Goal: Information Seeking & Learning: Learn about a topic

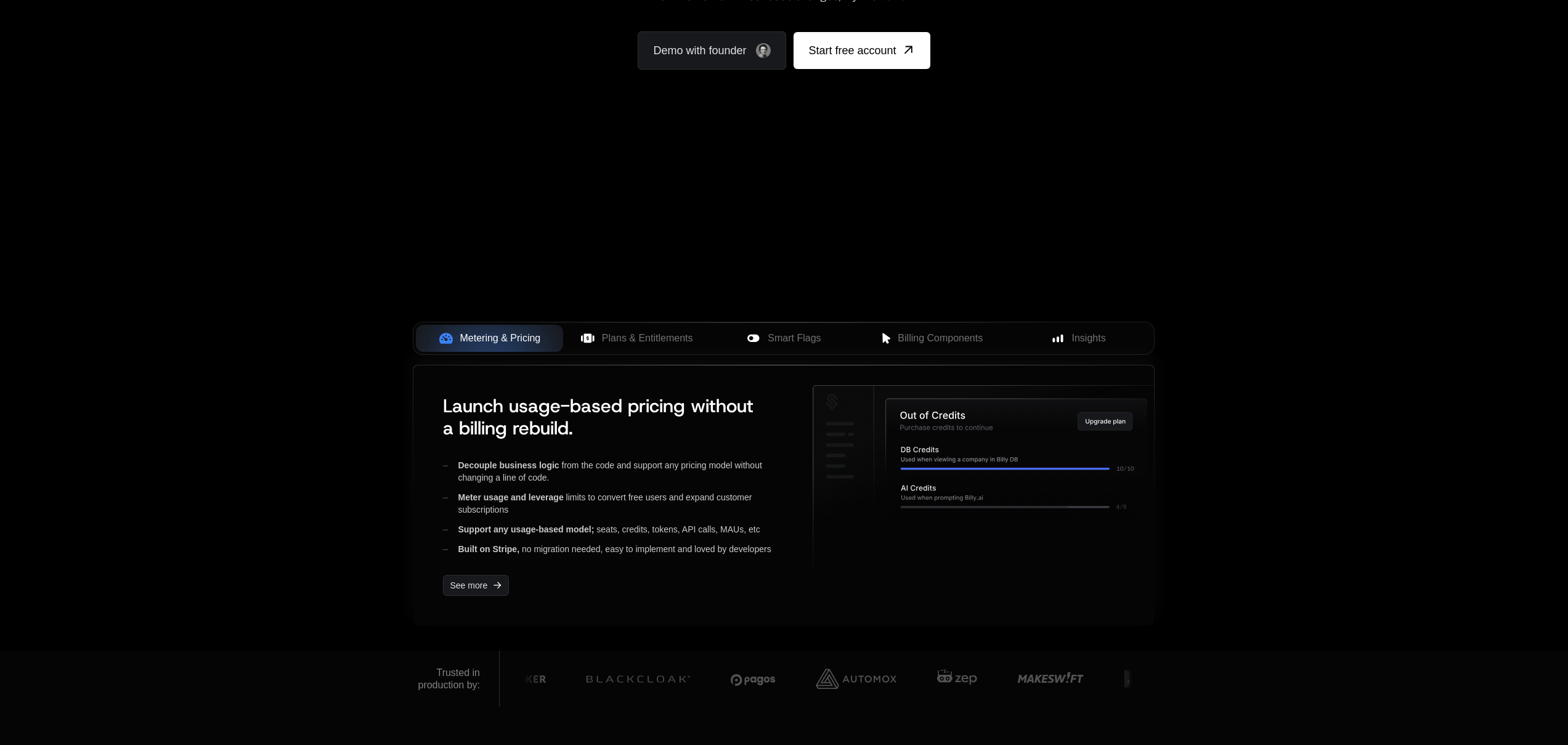
scroll to position [226, 0]
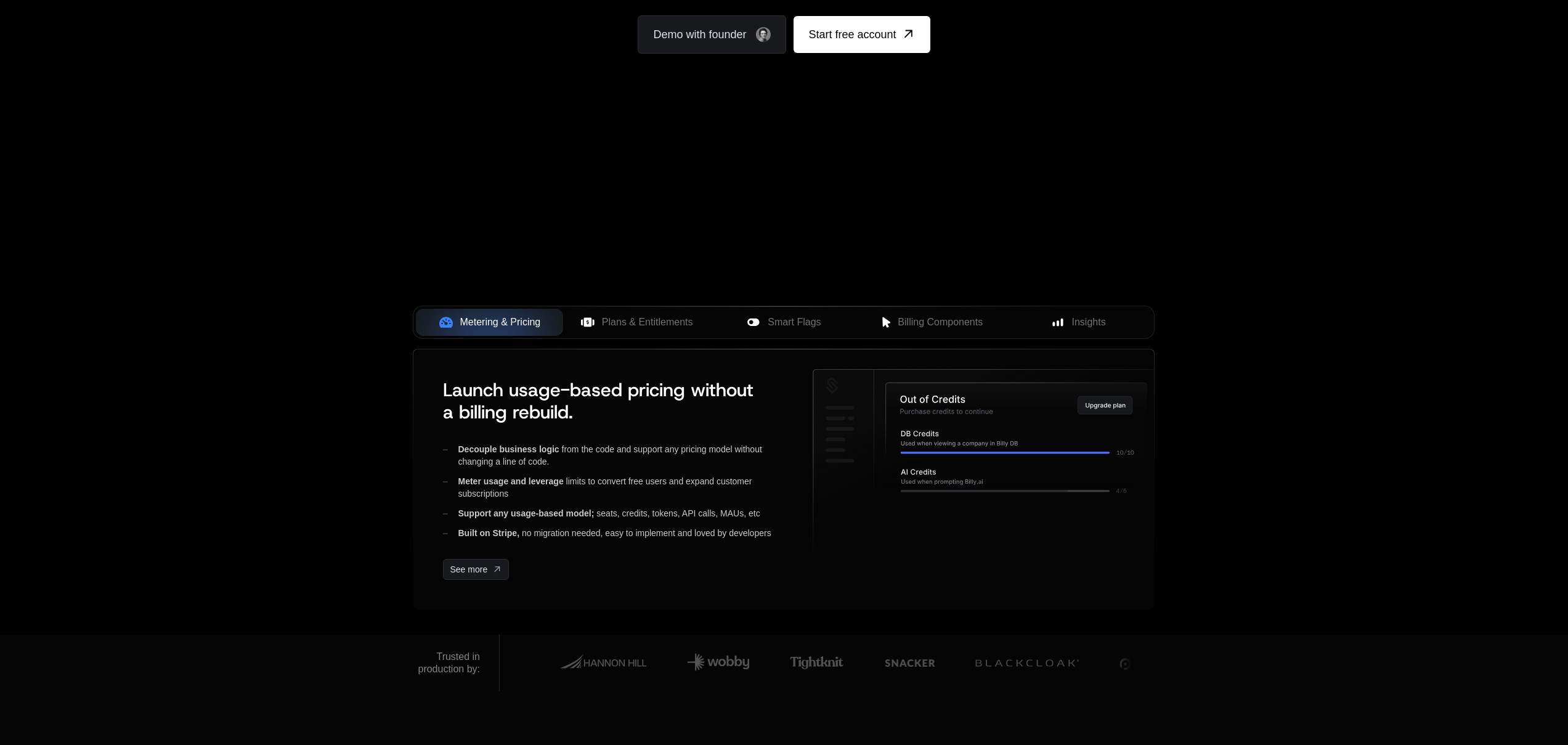
click at [1183, 383] on div "Metering & Pricing Plans & Entitlements Smart Flags Billing Components Insights…" at bounding box center [783, 476] width 801 height 317
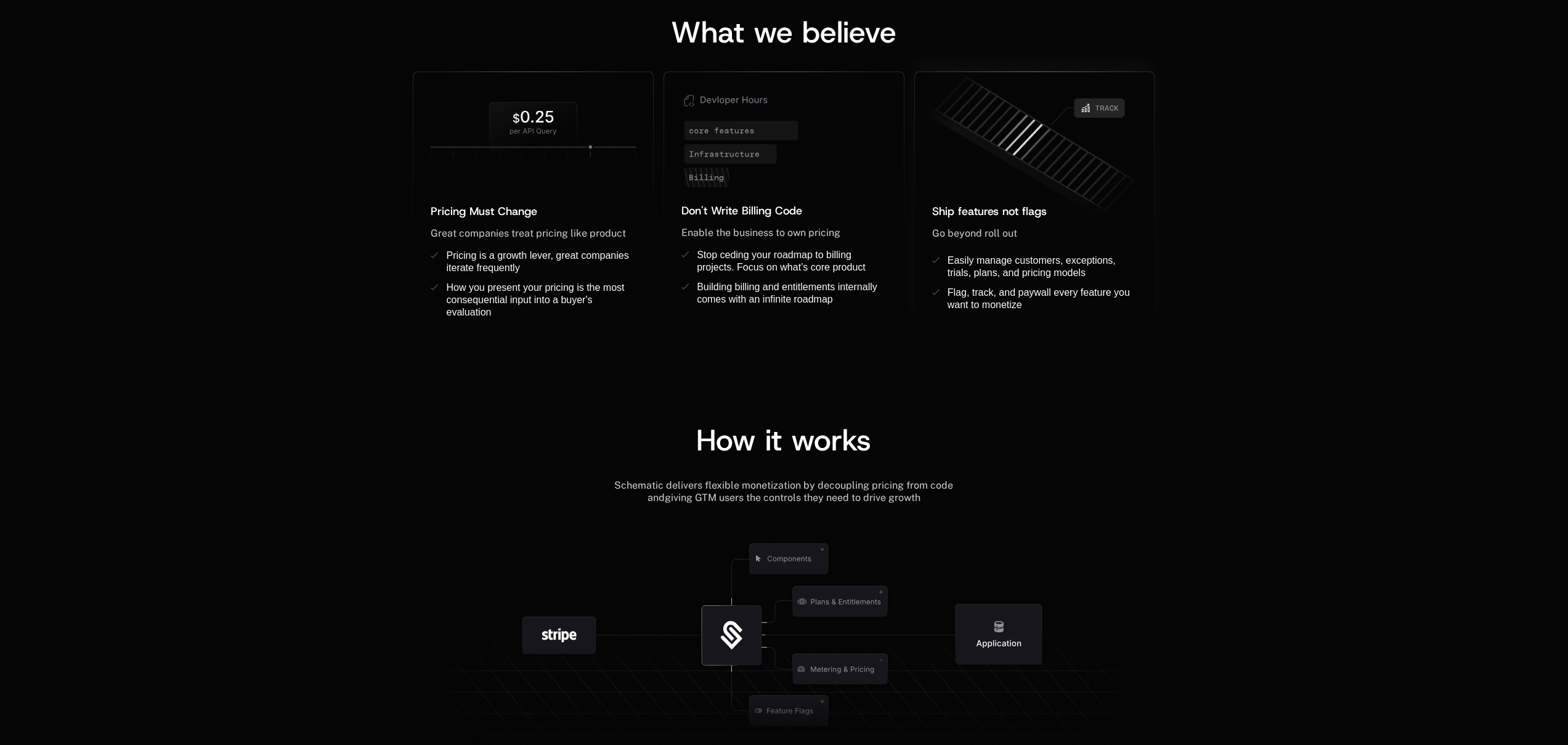
click at [1143, 388] on div "How it works Schematic delivers flexible monetization by decoupling pricing fro…" at bounding box center [784, 569] width 1568 height 385
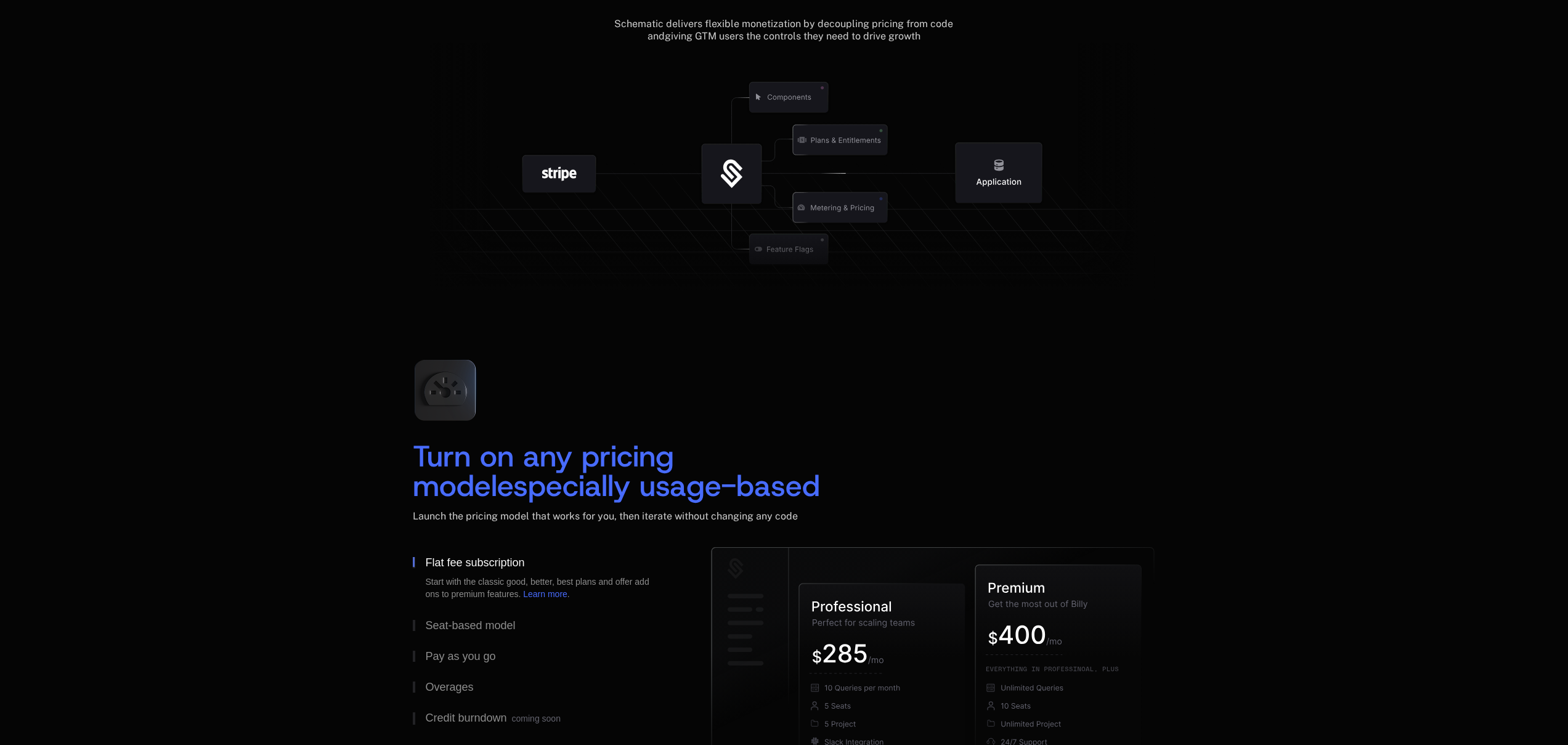
scroll to position [1578, 0]
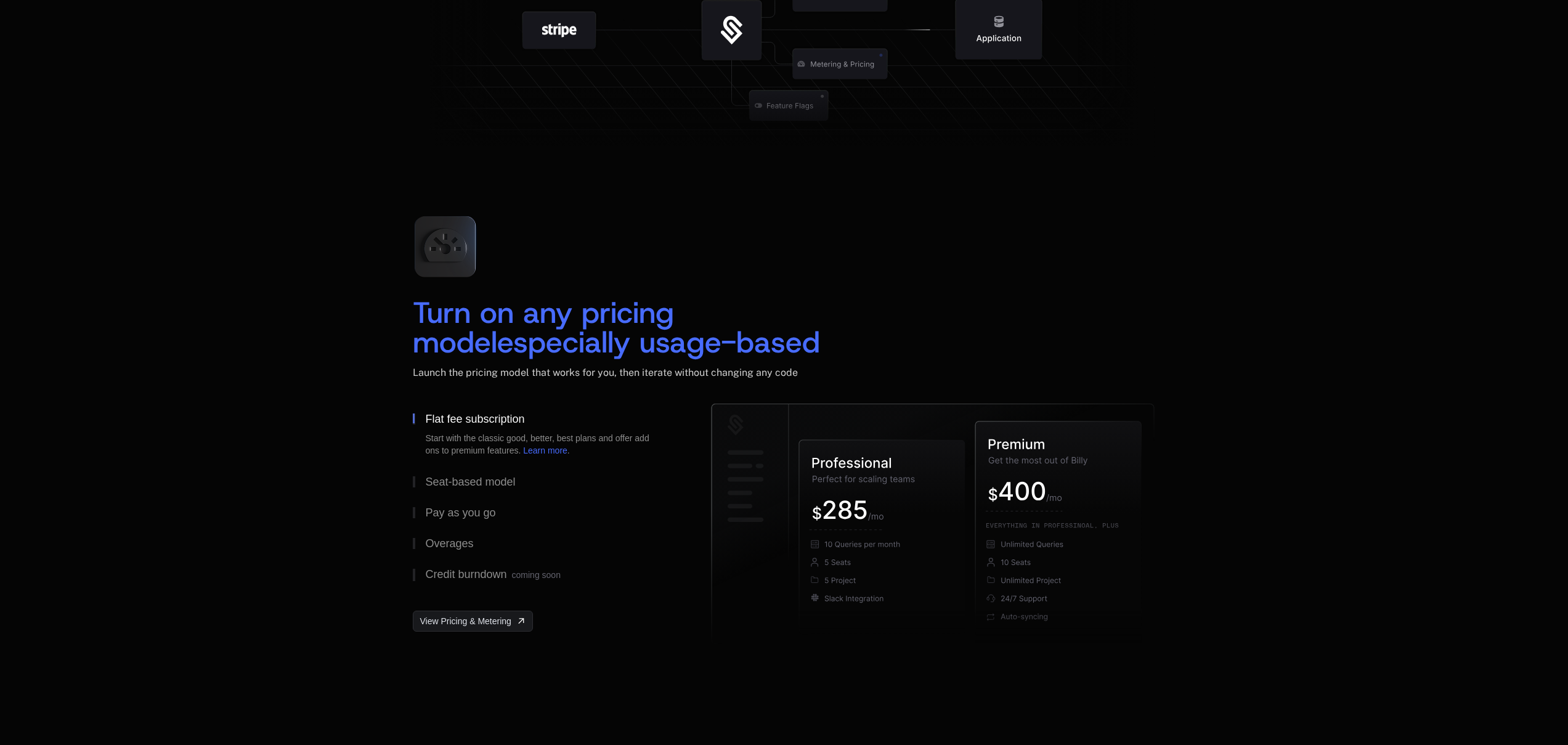
click at [1197, 393] on div "Turn on any pricing model especially usage-based Launch the pricing model that …" at bounding box center [784, 428] width 1568 height 543
click at [473, 486] on div "Seat-based model" at bounding box center [470, 482] width 90 height 11
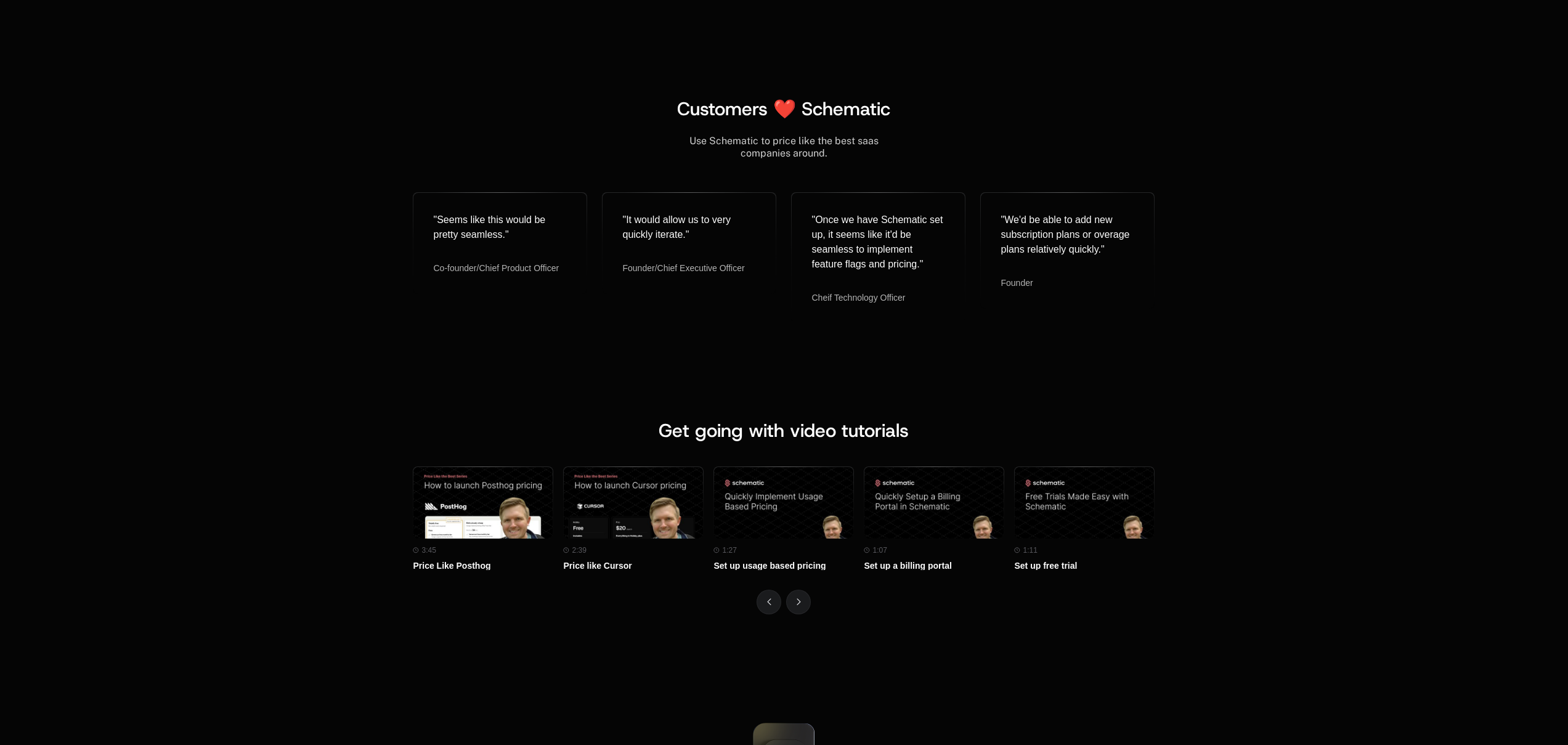
scroll to position [5309, 0]
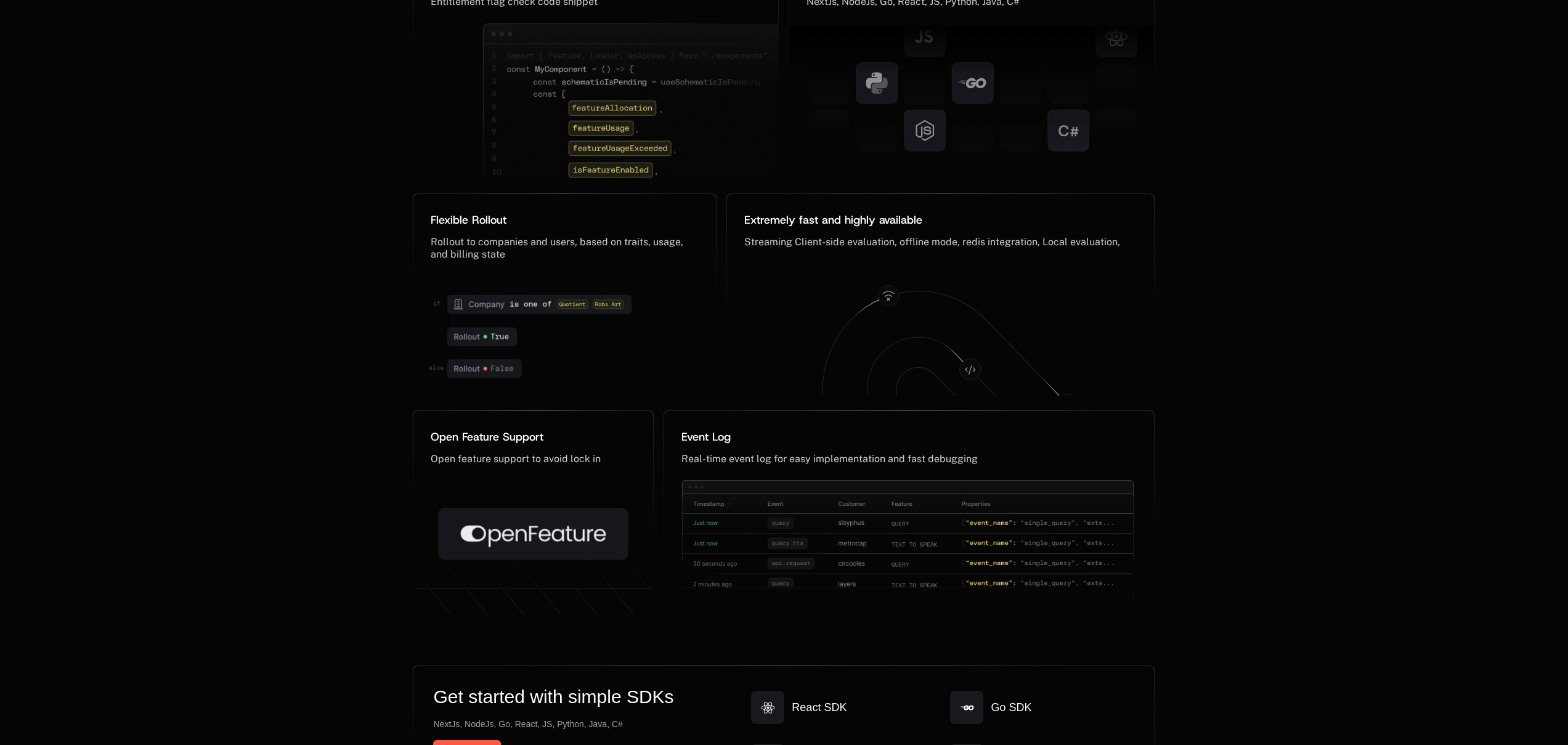
scroll to position [6170, 0]
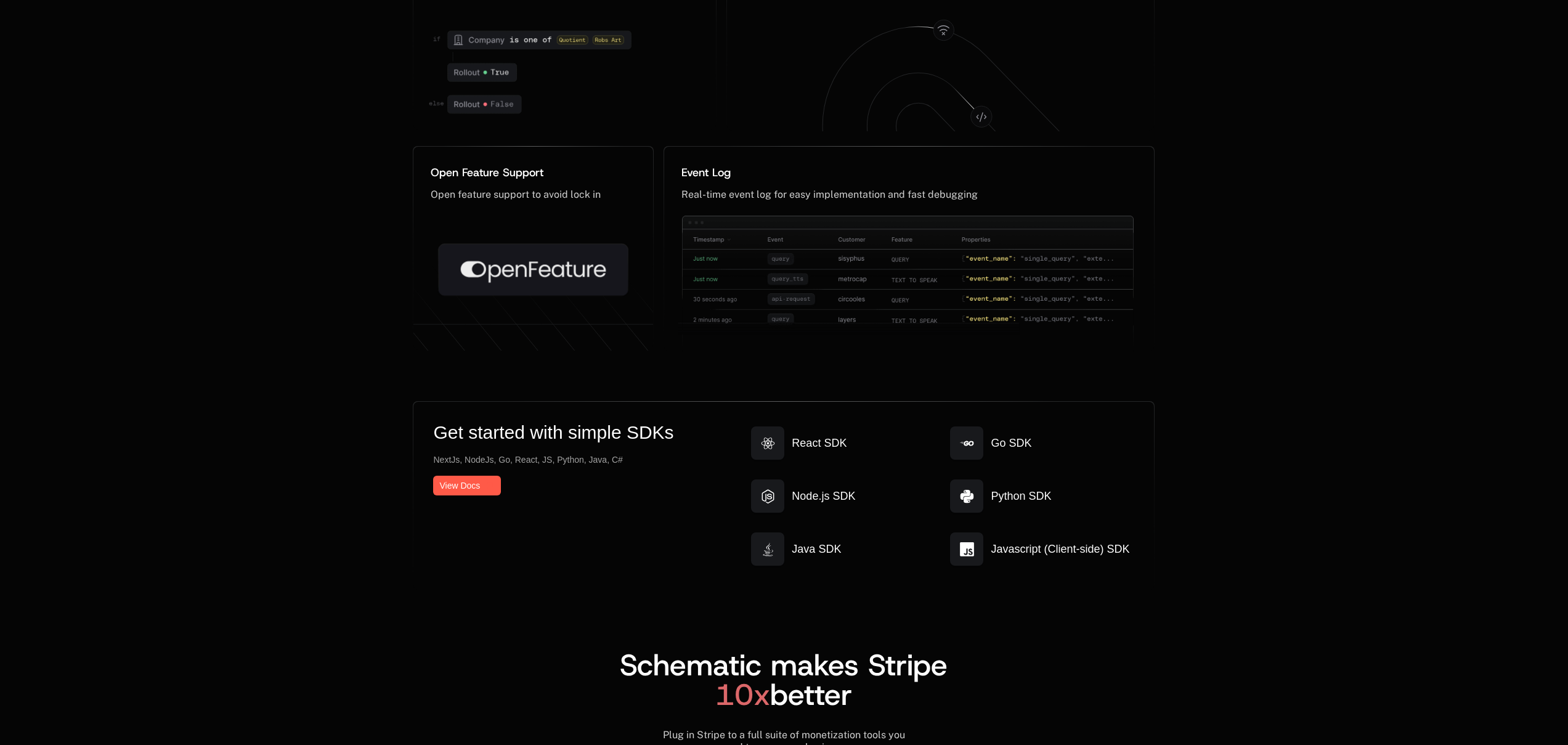
click at [532, 265] on icon at bounding box center [533, 270] width 189 height 52
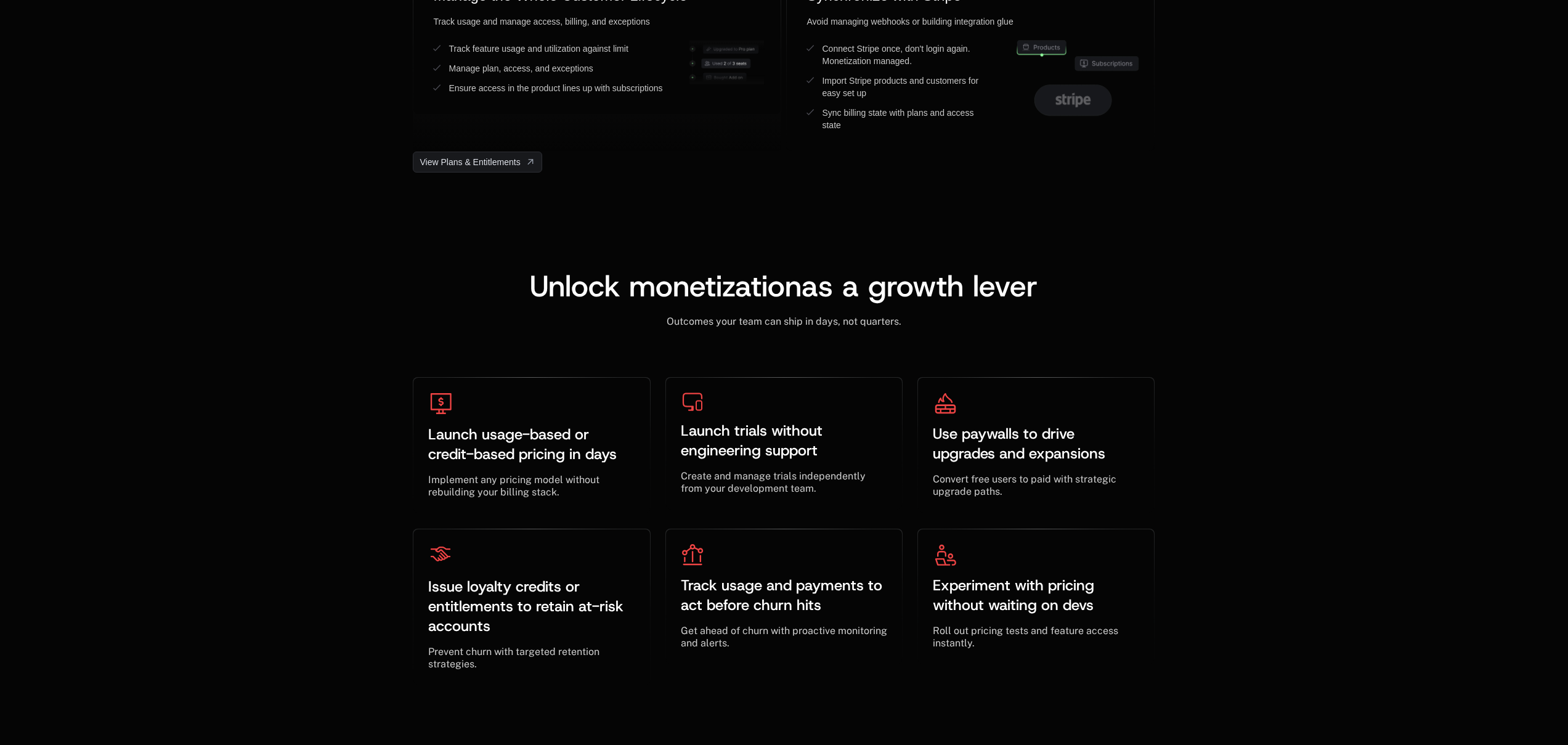
scroll to position [0, 0]
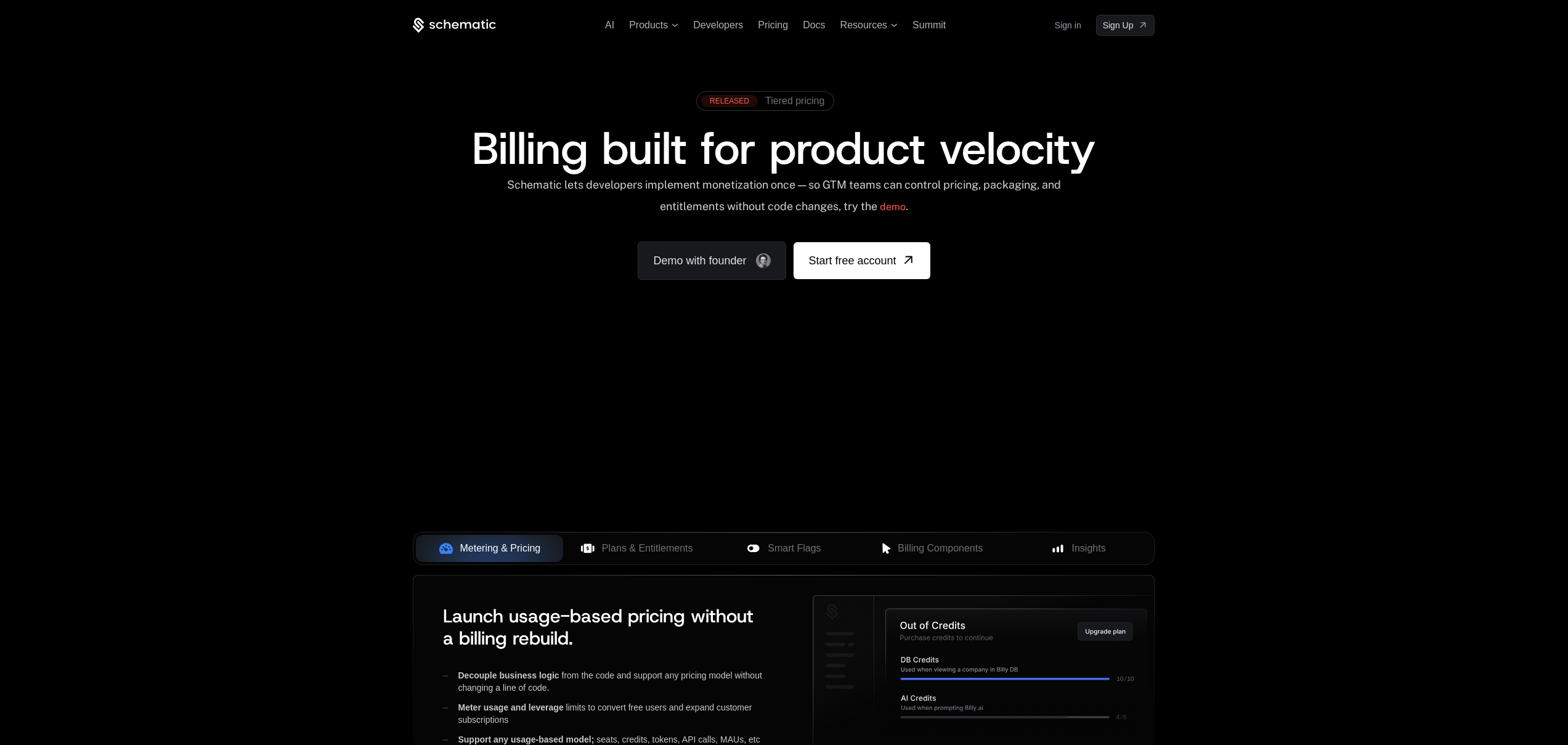
click at [1037, 283] on div "RELEASED Tiered pricing Billing built for product velocity Schematic lets devel…" at bounding box center [783, 182] width 801 height 293
